Goal: Task Accomplishment & Management: Manage account settings

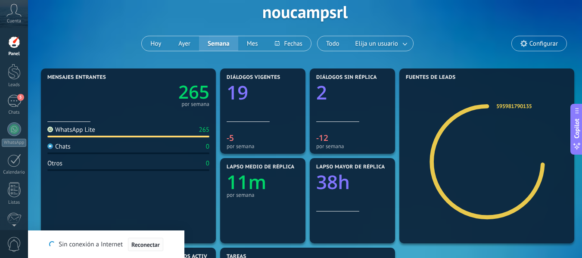
click at [141, 244] on span "Reconectar" at bounding box center [145, 245] width 28 height 6
click at [12, 106] on div "5" at bounding box center [14, 101] width 14 height 12
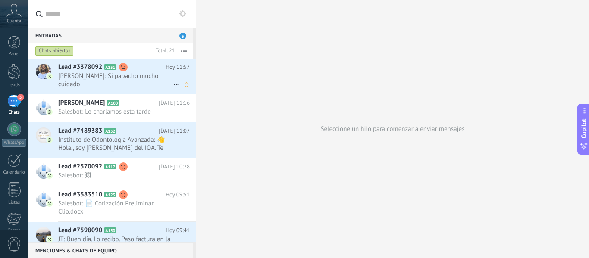
click at [173, 83] on icon at bounding box center [176, 84] width 10 height 10
click at [189, 106] on span "Conversación cerrada" at bounding box center [215, 105] width 59 height 17
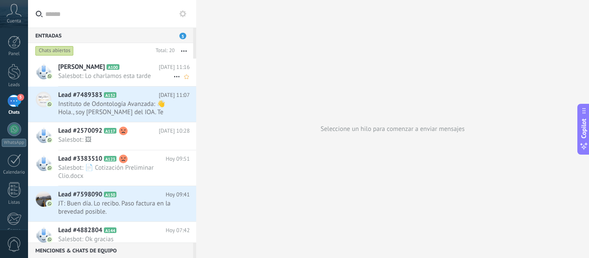
click at [174, 77] on use at bounding box center [177, 76] width 6 height 1
click at [208, 83] on span "Conversación cerrada" at bounding box center [215, 80] width 59 height 17
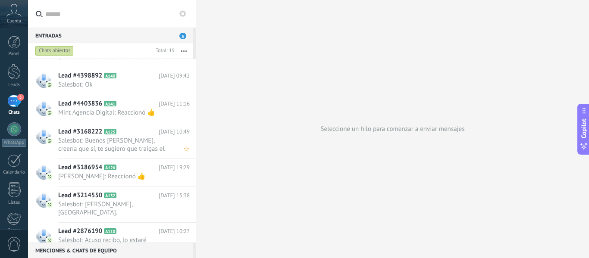
scroll to position [418, 0]
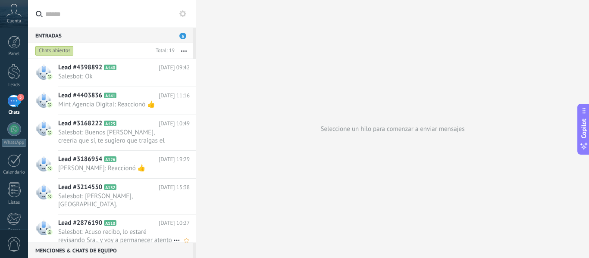
click at [175, 235] on icon at bounding box center [176, 240] width 10 height 10
click at [196, 237] on span "Conversación cerrada" at bounding box center [215, 236] width 59 height 17
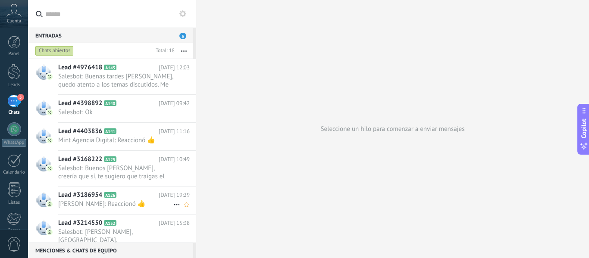
scroll to position [383, 0]
click at [173, 203] on icon at bounding box center [176, 204] width 10 height 10
click at [197, 208] on span "Conversación cerrada" at bounding box center [215, 208] width 59 height 17
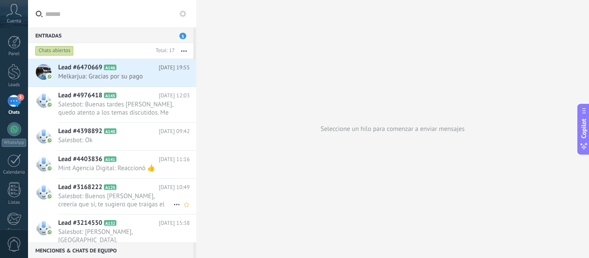
scroll to position [355, 0]
click at [171, 168] on icon at bounding box center [176, 169] width 10 height 10
click at [194, 175] on span "Conversación cerrada" at bounding box center [215, 173] width 59 height 17
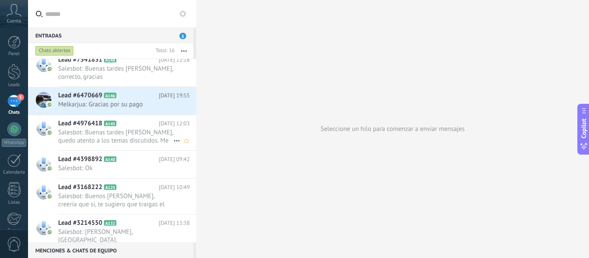
scroll to position [327, 0]
click at [174, 138] on icon at bounding box center [176, 141] width 10 height 10
click at [212, 147] on span "Conversación cerrada" at bounding box center [215, 145] width 59 height 17
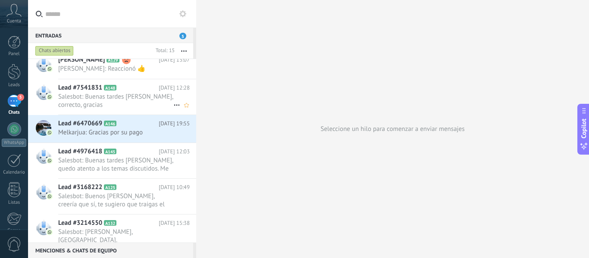
click at [176, 106] on icon at bounding box center [176, 105] width 10 height 10
click at [213, 113] on span "Conversación cerrada" at bounding box center [215, 109] width 59 height 17
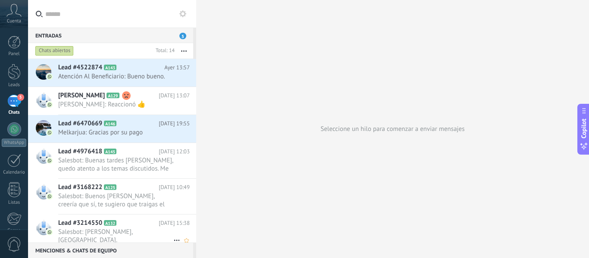
scroll to position [263, 0]
click at [172, 205] on icon at bounding box center [176, 204] width 10 height 10
click at [190, 209] on span "Conversación cerrada" at bounding box center [215, 208] width 59 height 17
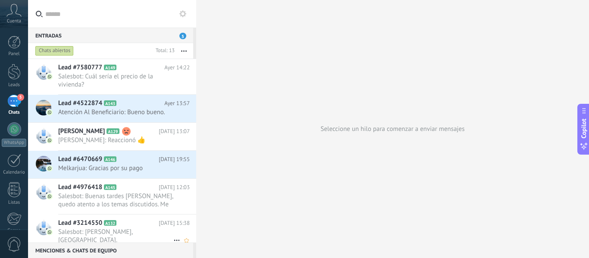
click at [174, 235] on icon at bounding box center [176, 240] width 10 height 10
click at [197, 236] on span "Conversación cerrada" at bounding box center [215, 236] width 59 height 17
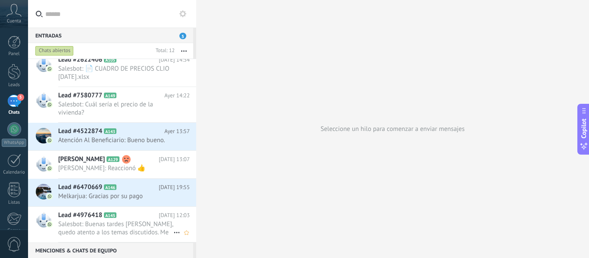
scroll to position [199, 0]
click at [171, 232] on icon at bounding box center [176, 232] width 10 height 10
click at [201, 237] on span "Conversación cerrada" at bounding box center [215, 236] width 59 height 17
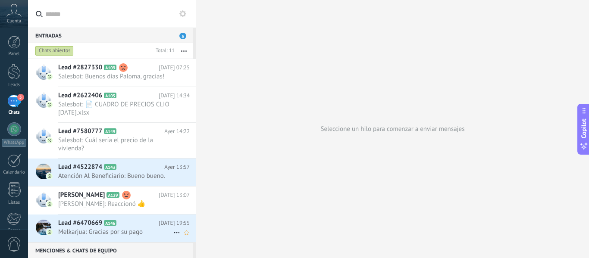
scroll to position [163, 0]
click at [174, 232] on use at bounding box center [177, 232] width 6 height 1
click at [195, 243] on span "Conversación cerrada" at bounding box center [215, 242] width 59 height 17
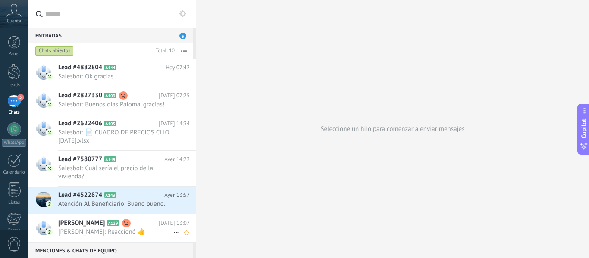
scroll to position [135, 0]
click at [172, 176] on icon at bounding box center [176, 176] width 10 height 10
click at [209, 182] on span "Conversación cerrada" at bounding box center [215, 180] width 59 height 17
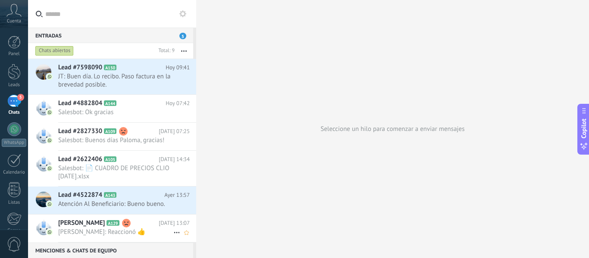
click at [171, 234] on icon at bounding box center [176, 232] width 10 height 10
click at [192, 237] on span "Conversación cerrada" at bounding box center [215, 236] width 59 height 17
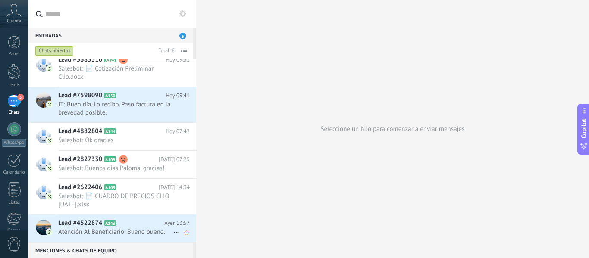
click at [174, 230] on icon at bounding box center [176, 232] width 10 height 10
click at [206, 243] on span "Conversación cerrada" at bounding box center [215, 242] width 59 height 17
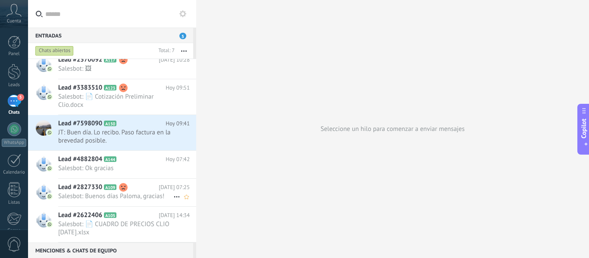
click at [175, 194] on icon at bounding box center [176, 197] width 10 height 10
click at [194, 204] on span "Conversación cerrada" at bounding box center [215, 201] width 59 height 17
click at [173, 206] on link "Lead #2827330 A109 Hoy 07:25 Salesbot: Buenos días Paloma, gracias!" at bounding box center [112, 193] width 168 height 28
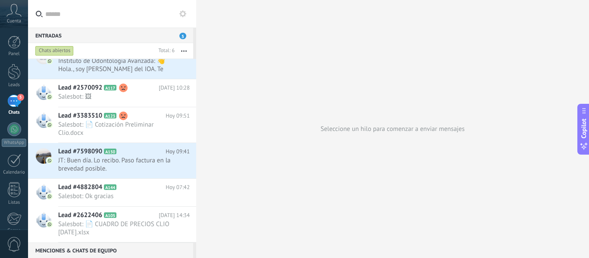
scroll to position [16, 0]
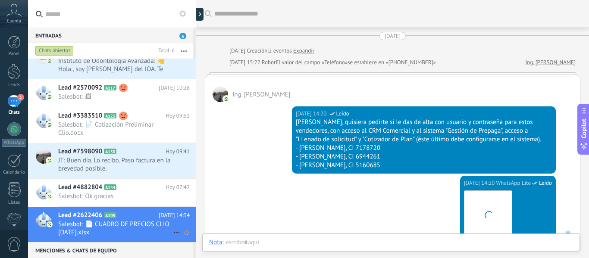
click at [174, 234] on icon at bounding box center [176, 232] width 10 height 10
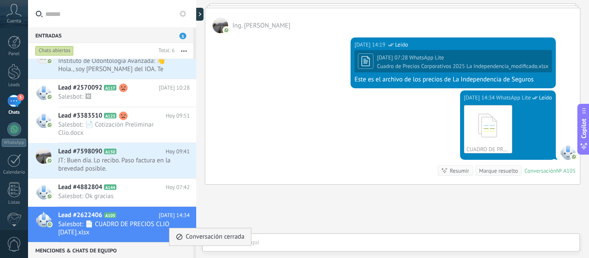
click at [195, 239] on span "Conversación cerrada" at bounding box center [215, 236] width 59 height 17
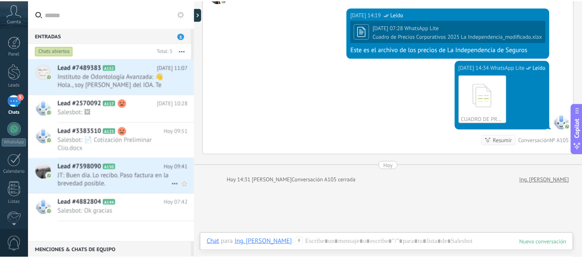
scroll to position [0, 0]
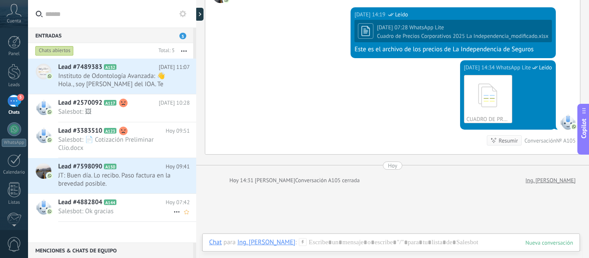
click at [174, 212] on use at bounding box center [177, 212] width 6 height 1
click at [203, 215] on span "Conversación cerrada" at bounding box center [215, 216] width 59 height 17
click at [11, 74] on div at bounding box center [14, 72] width 13 height 16
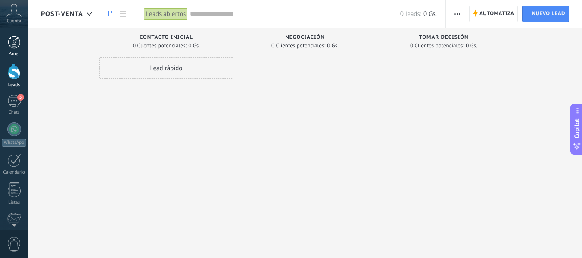
click at [13, 47] on div at bounding box center [14, 42] width 13 height 13
